Goal: Understand process/instructions: Learn about a topic

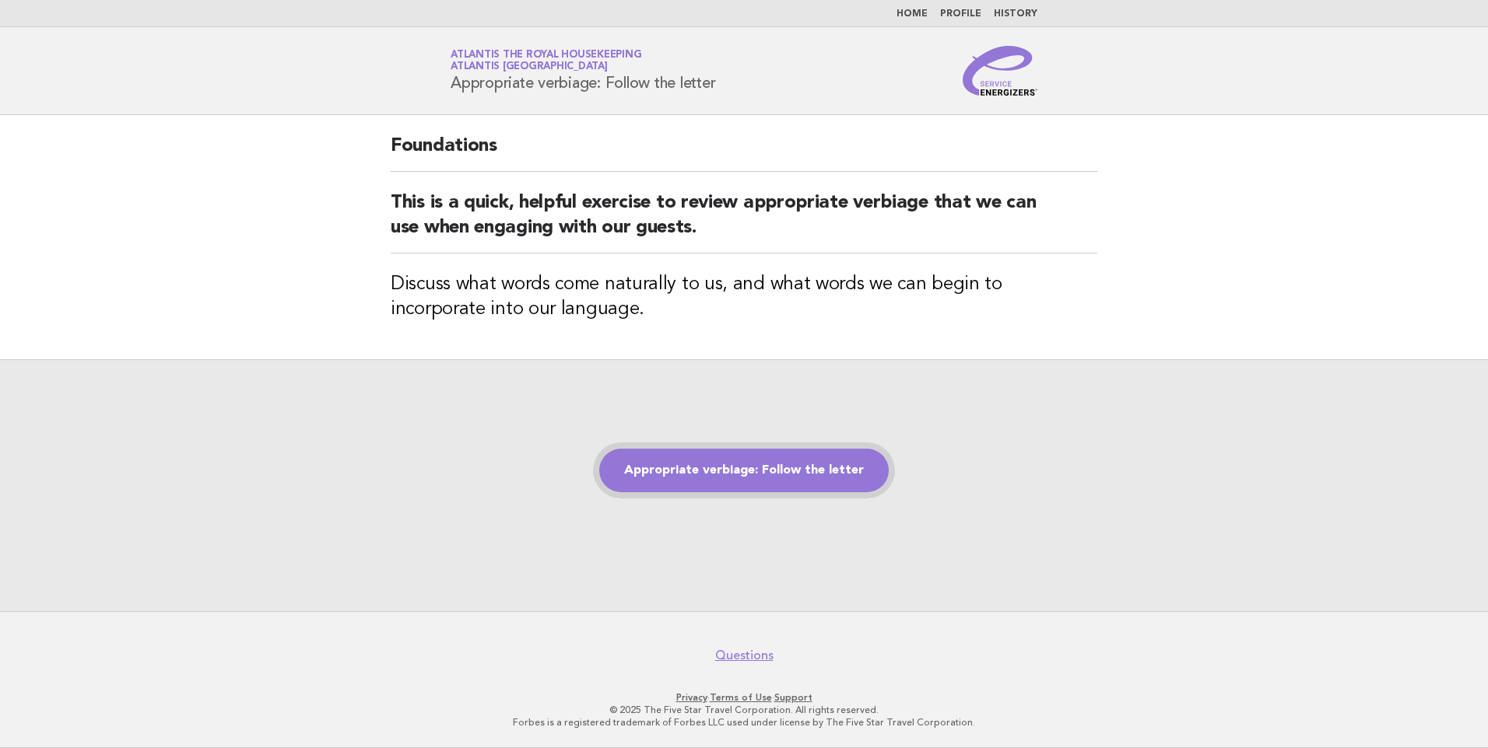
click at [736, 472] on link "Appropriate verbiage: Follow the letter" at bounding box center [743, 471] width 289 height 44
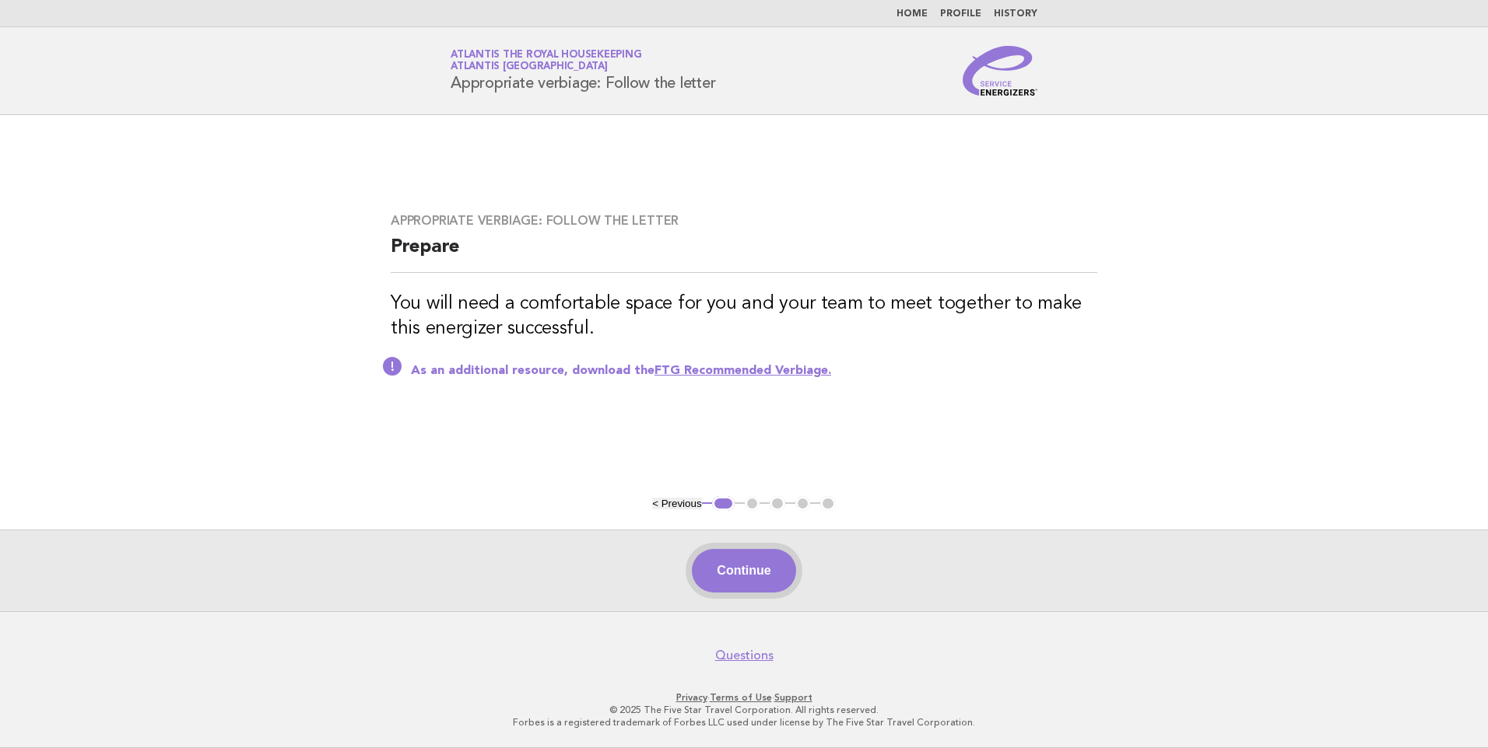
click at [752, 573] on button "Continue" at bounding box center [743, 571] width 103 height 44
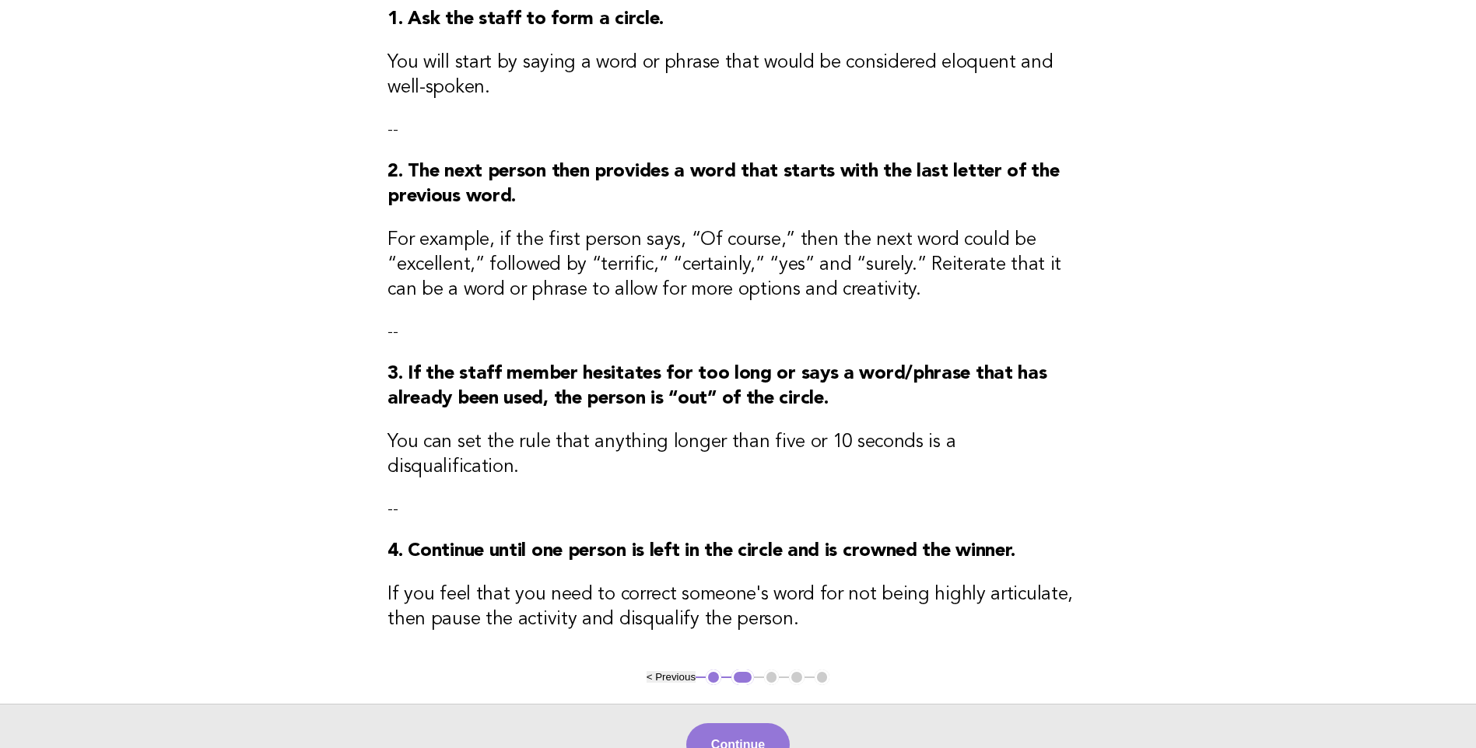
scroll to position [233, 0]
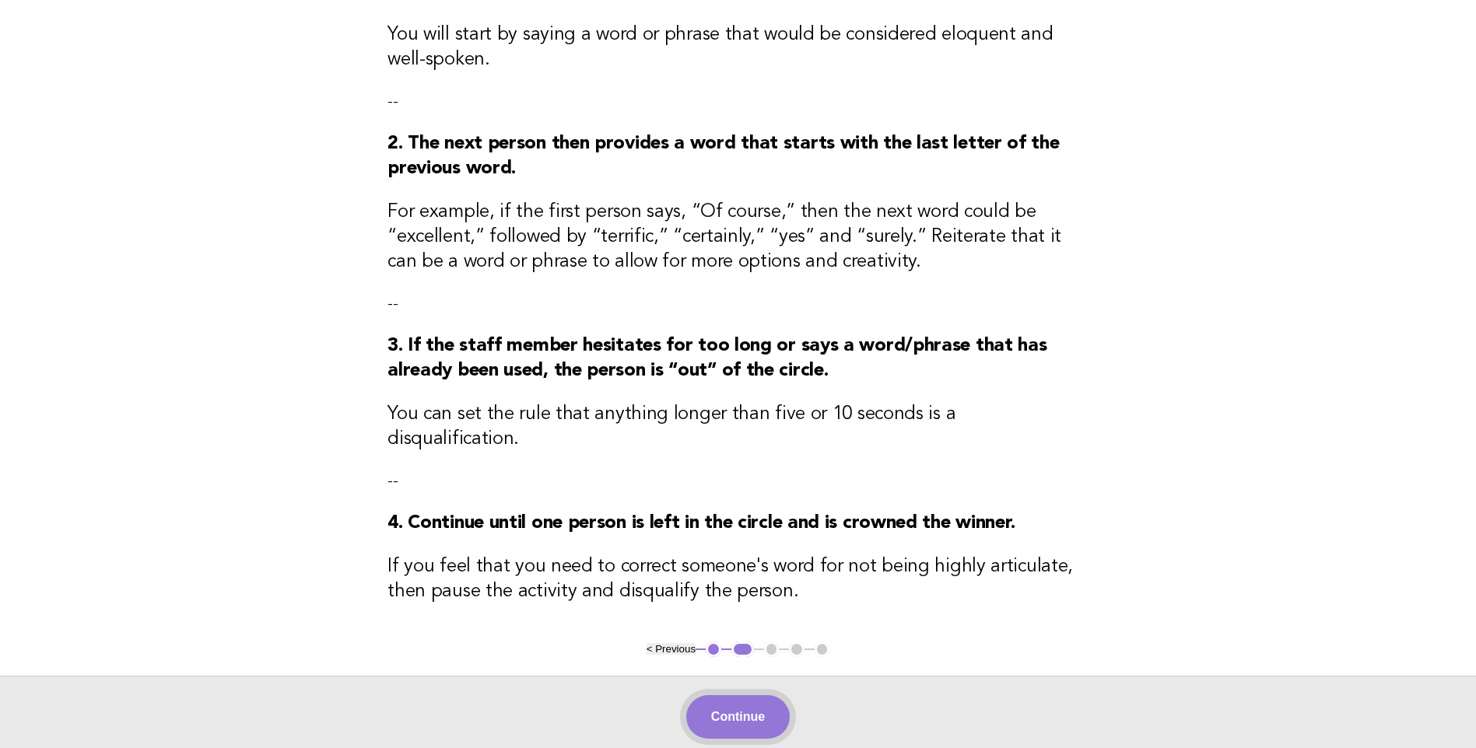
click at [727, 703] on button "Continue" at bounding box center [737, 718] width 103 height 44
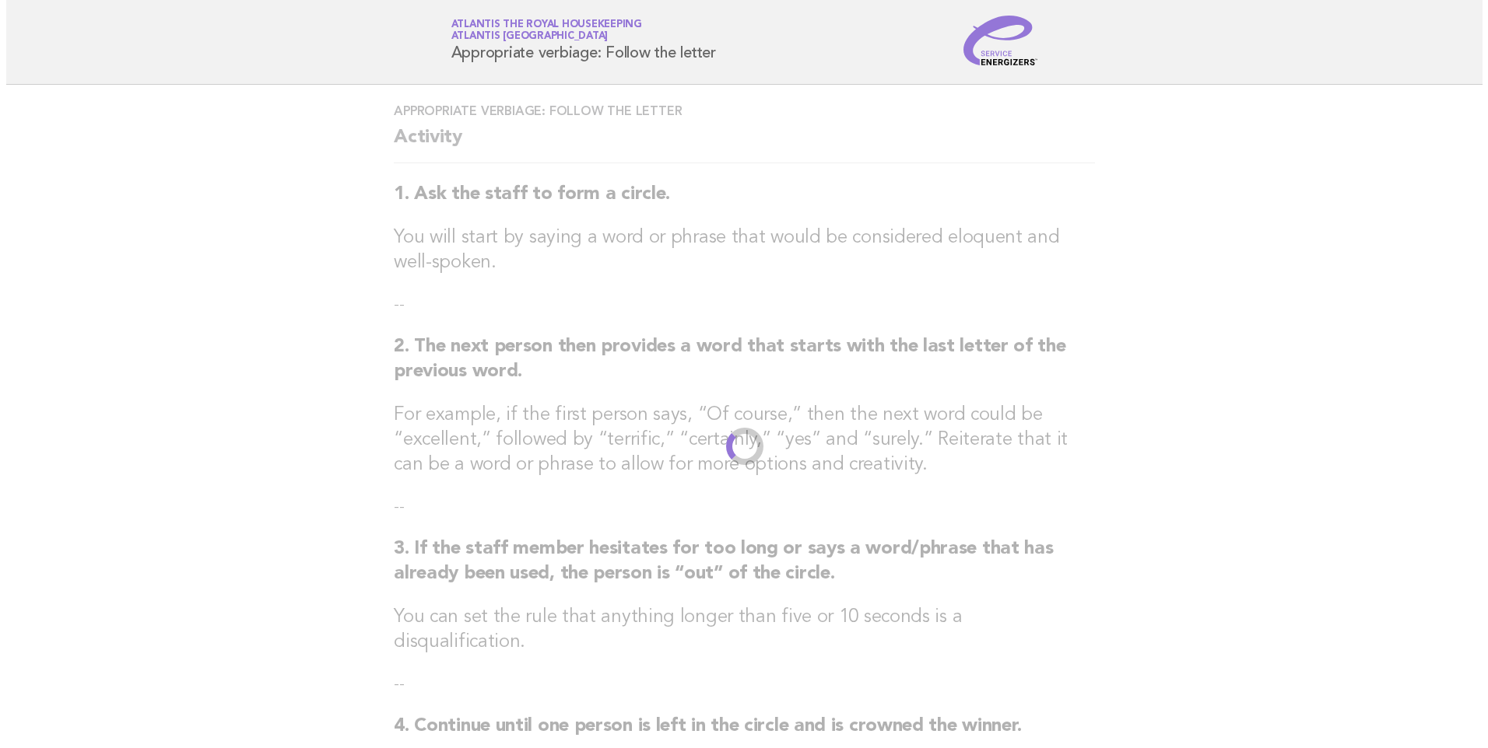
scroll to position [0, 0]
